Goal: Task Accomplishment & Management: Complete application form

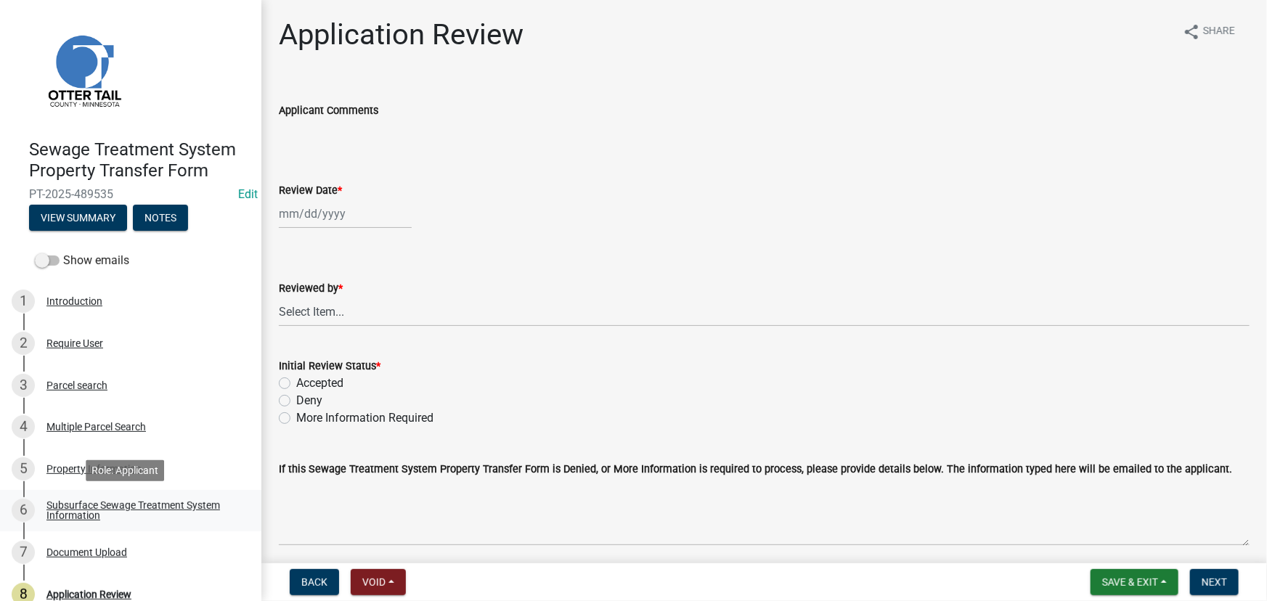
click at [122, 508] on div "Subsurface Sewage Treatment System Information" at bounding box center [142, 510] width 192 height 20
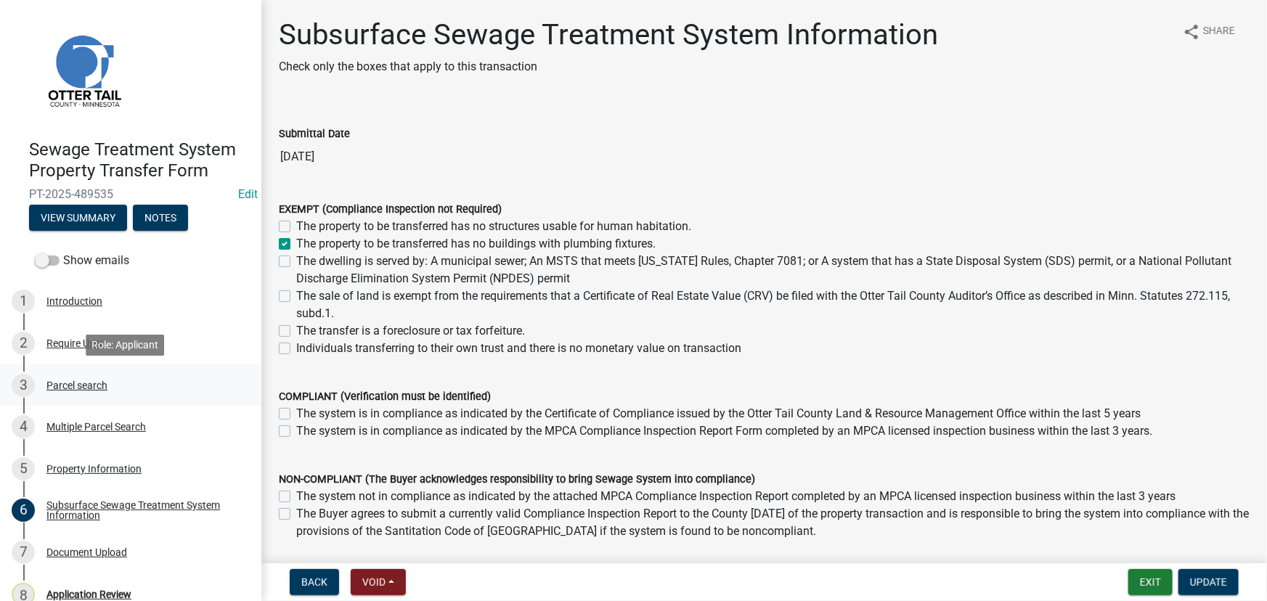
click at [88, 368] on link "3 Parcel search" at bounding box center [130, 385] width 261 height 42
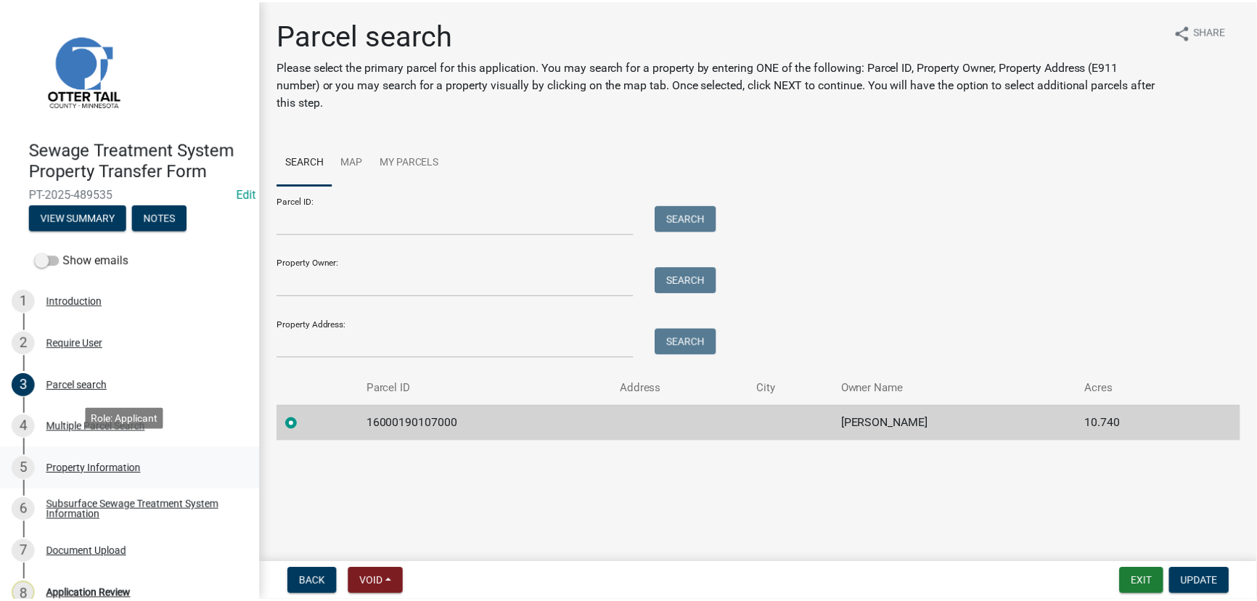
scroll to position [61, 0]
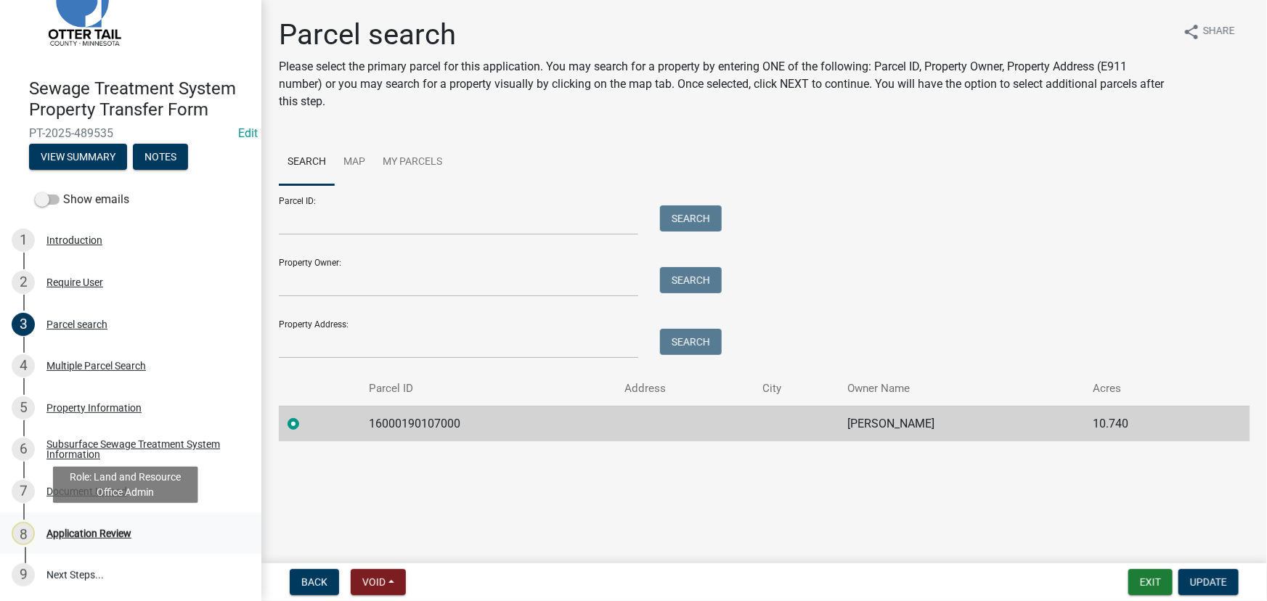
click at [90, 532] on div "Application Review" at bounding box center [88, 533] width 85 height 10
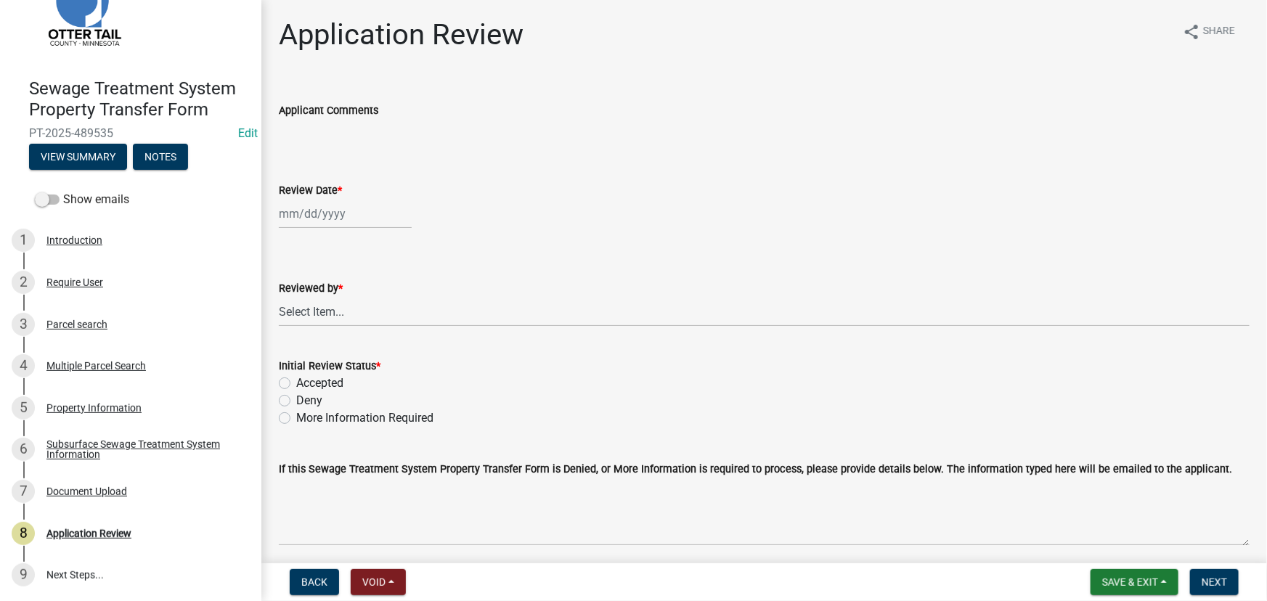
click at [343, 204] on div at bounding box center [345, 214] width 133 height 30
select select "10"
select select "2025"
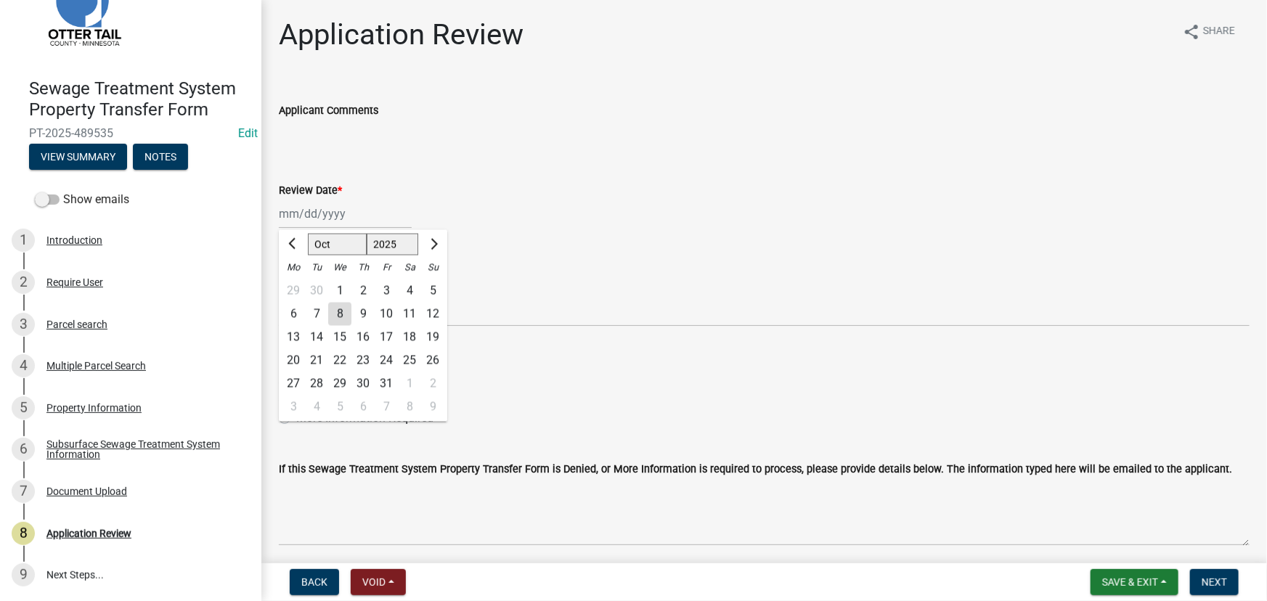
click at [334, 319] on div "8" at bounding box center [339, 314] width 23 height 23
type input "[DATE]"
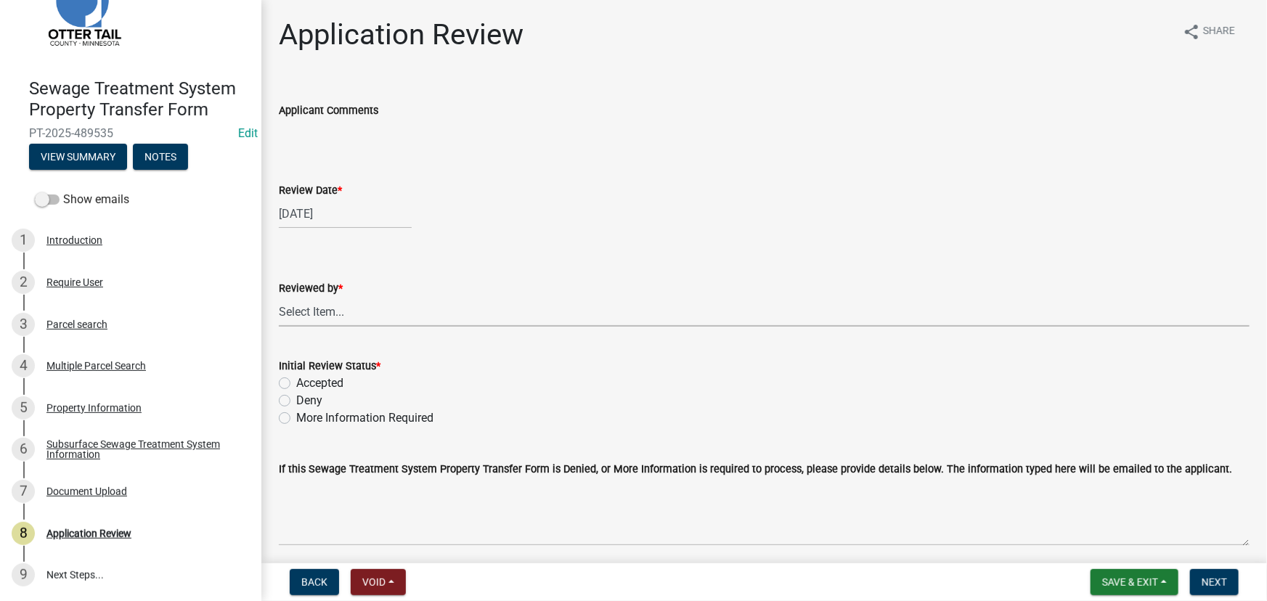
click at [334, 319] on select "Select Item... [PERSON_NAME] [PERSON_NAME] [PERSON_NAME] [PERSON_NAME] [PERSON_…" at bounding box center [764, 312] width 971 height 30
click at [279, 297] on select "Select Item... [PERSON_NAME] [PERSON_NAME] [PERSON_NAME] [PERSON_NAME] [PERSON_…" at bounding box center [764, 312] width 971 height 30
select select "190fd4c8-42ef-492b-a4a0-a0213555944c"
click at [330, 378] on label "Accepted" at bounding box center [319, 383] width 47 height 17
click at [306, 378] on input "Accepted" at bounding box center [300, 379] width 9 height 9
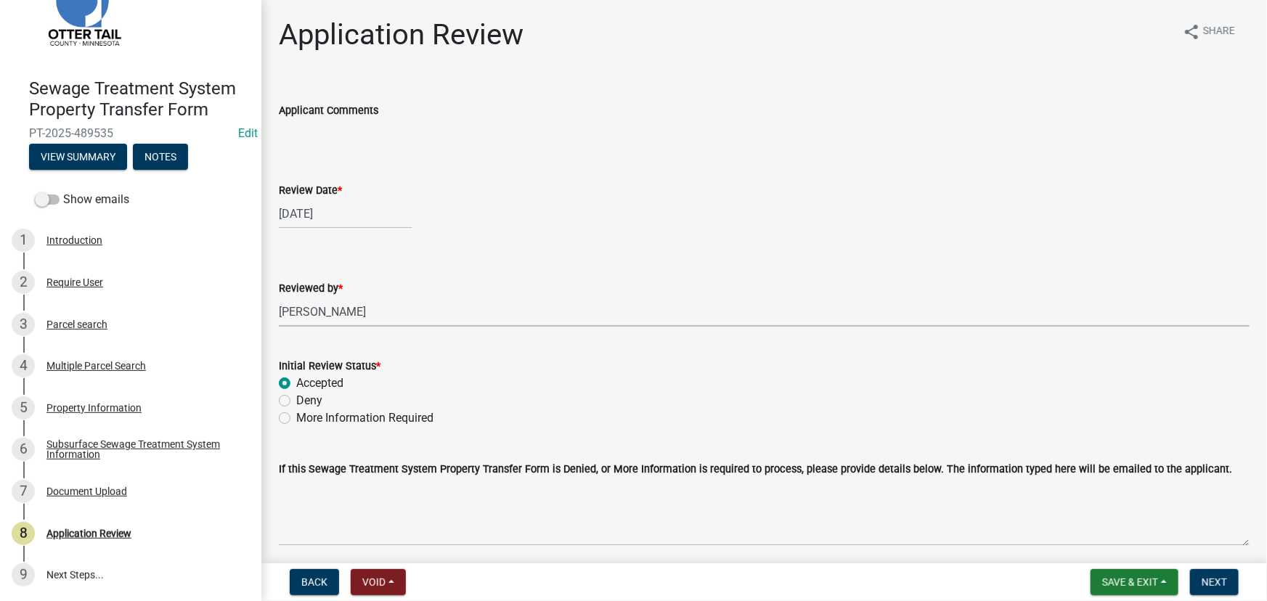
radio input "true"
click at [1221, 573] on button "Next" at bounding box center [1214, 582] width 49 height 26
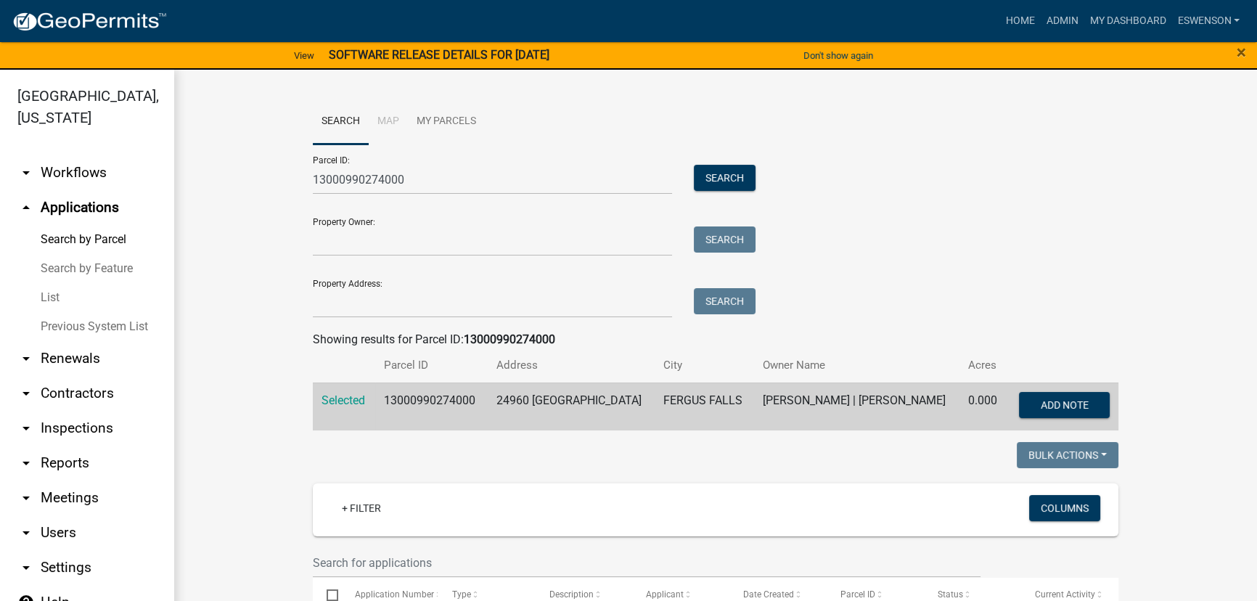
scroll to position [594, 0]
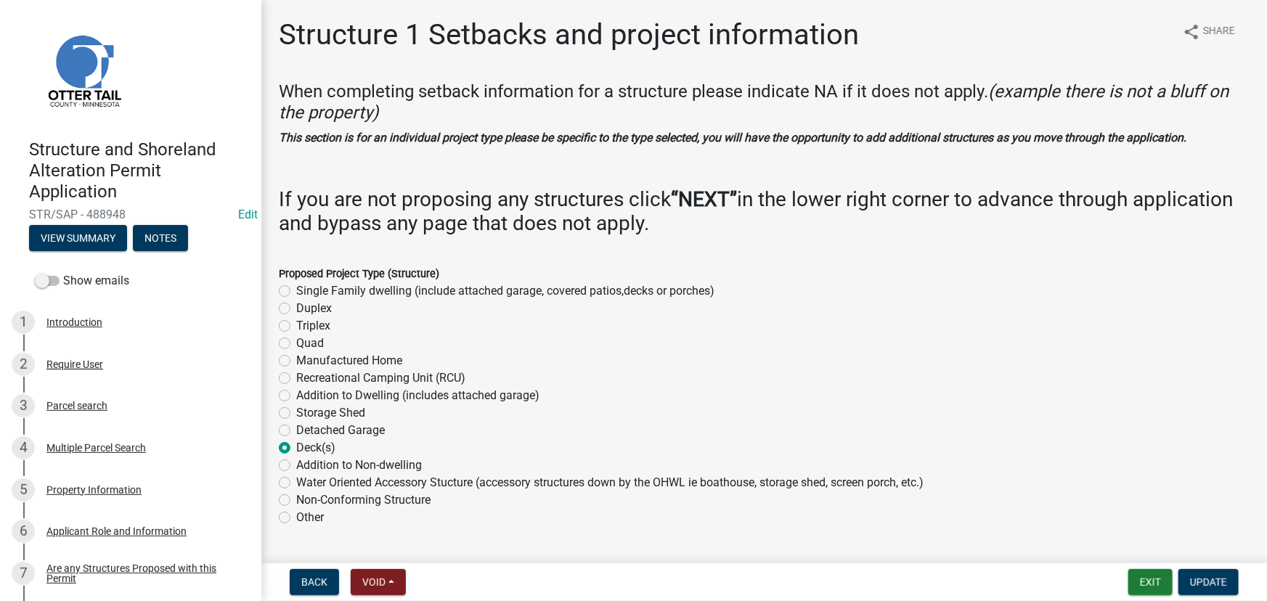
scroll to position [1747, 0]
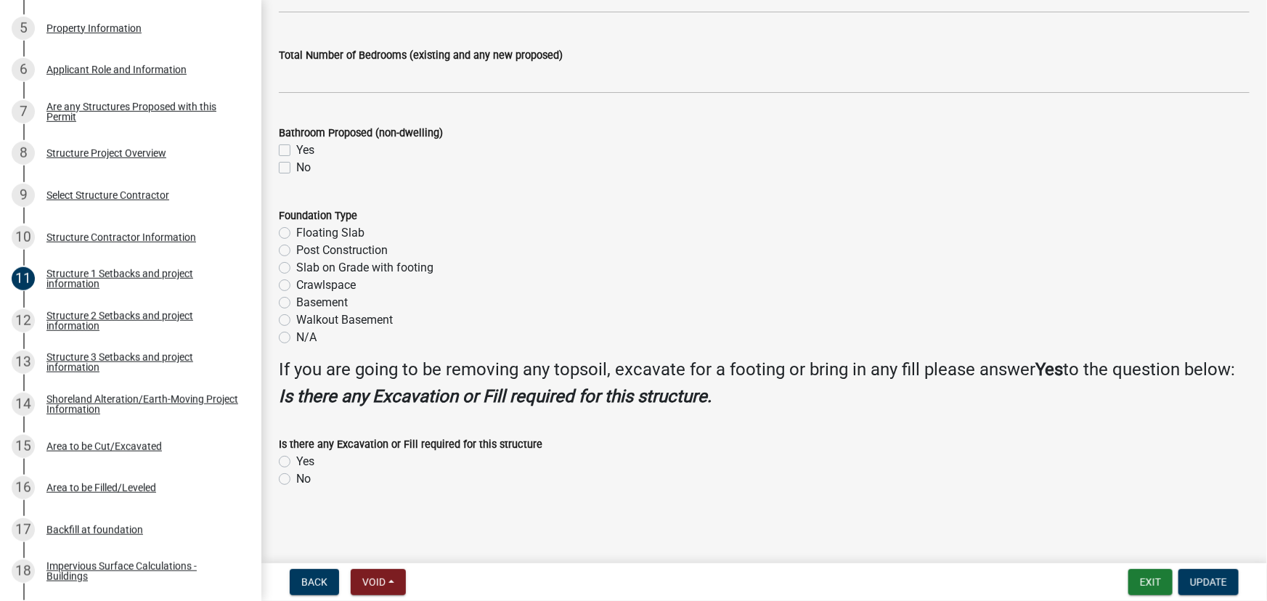
click at [667, 207] on div "Foundation Type" at bounding box center [764, 215] width 971 height 17
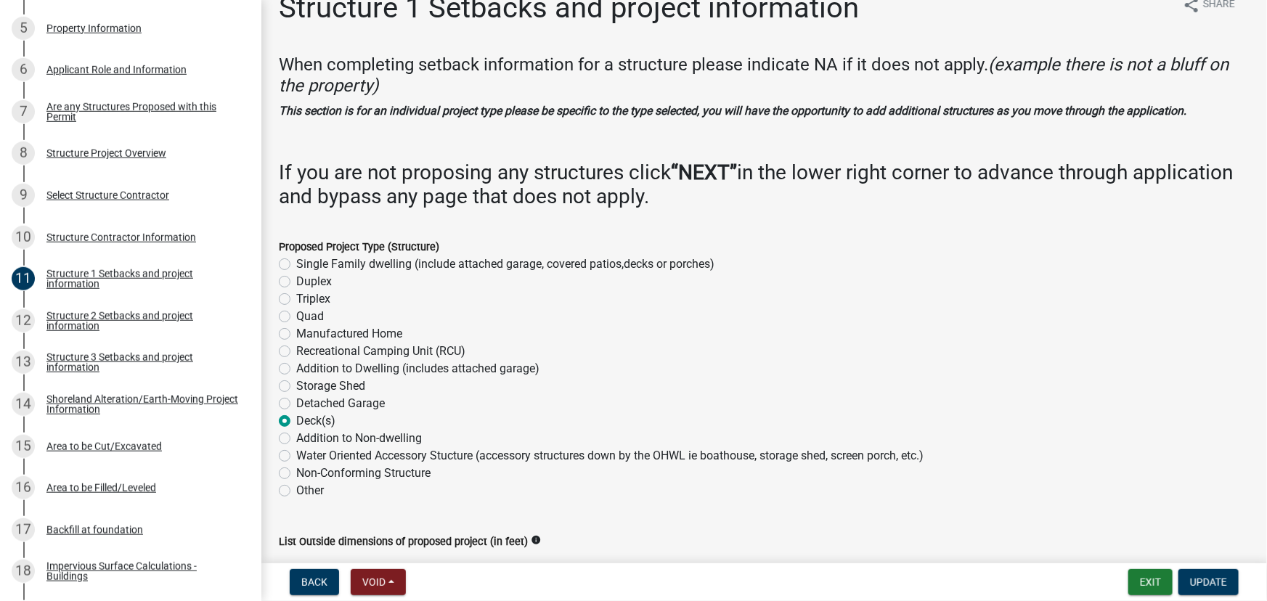
scroll to position [0, 0]
